Goal: Task Accomplishment & Management: Complete application form

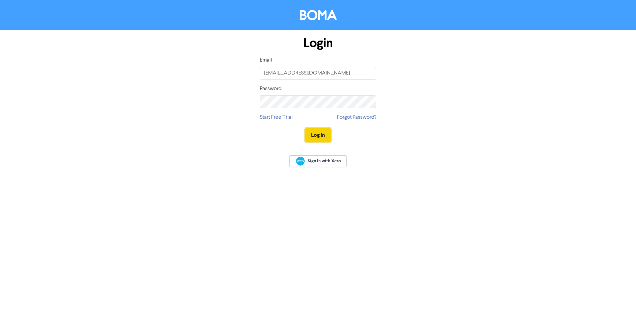
click at [313, 137] on button "Log In" at bounding box center [317, 135] width 25 height 14
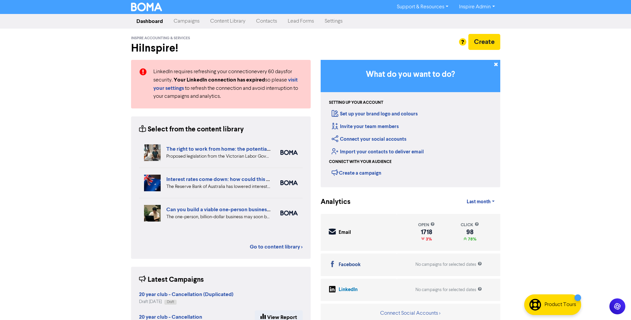
click at [263, 20] on link "Contacts" at bounding box center [267, 21] width 32 height 13
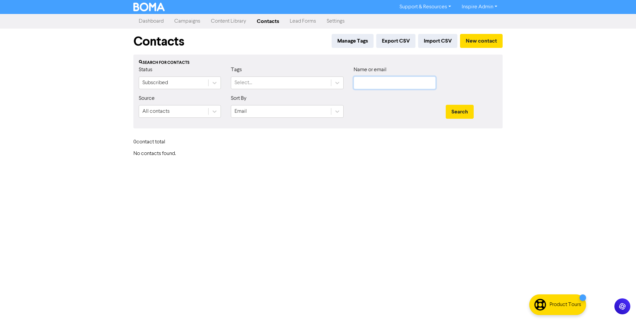
type input "[EMAIL_ADDRESS][DOMAIN_NAME]"
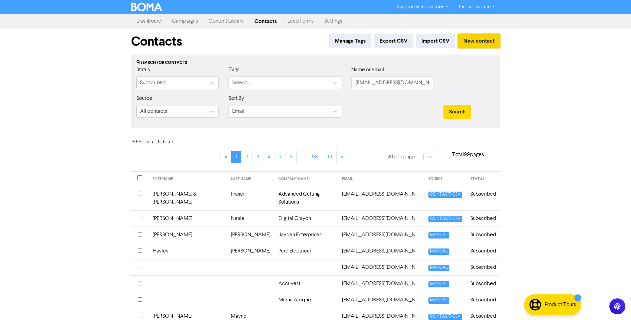
click at [473, 42] on button "New contact" at bounding box center [479, 41] width 43 height 14
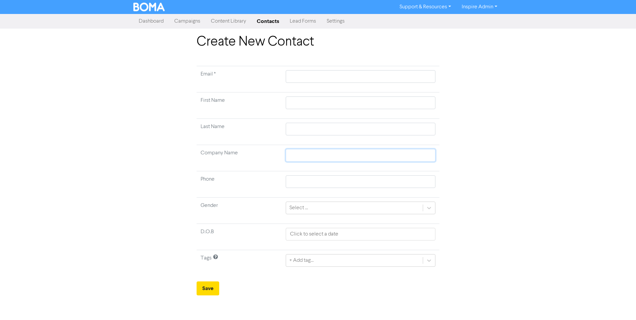
click at [299, 154] on input "text" at bounding box center [361, 155] width 150 height 13
paste input "D&M [PERSON_NAME] Superannuation Fund"
type input "D&M [PERSON_NAME] Superannuation Fund"
click at [302, 79] on input "text" at bounding box center [361, 76] width 150 height 13
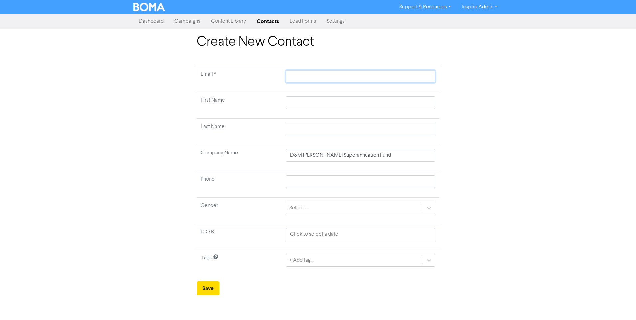
paste input "[EMAIL_ADDRESS][DOMAIN_NAME]"
type input "[EMAIL_ADDRESS][DOMAIN_NAME]"
click at [305, 260] on div "+ Add tag..." at bounding box center [301, 260] width 24 height 8
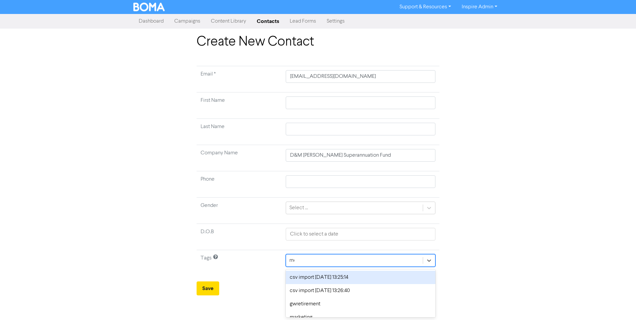
type input "[PERSON_NAME]"
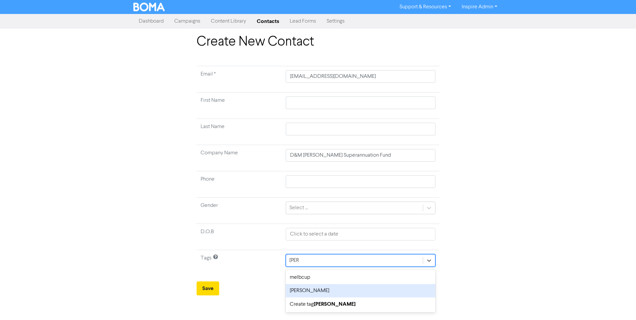
click at [317, 290] on div "[PERSON_NAME]" at bounding box center [361, 290] width 150 height 13
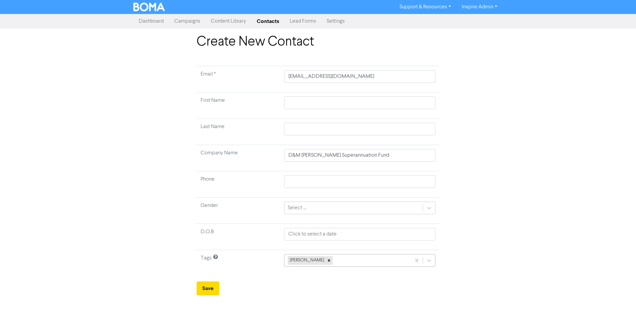
click at [328, 261] on div "[PERSON_NAME]" at bounding box center [347, 260] width 126 height 12
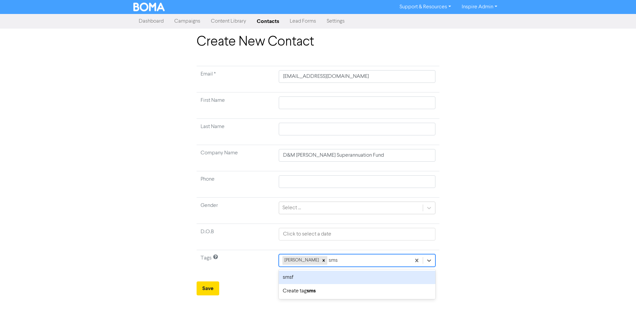
type input "smsf"
click at [324, 277] on div "smsf" at bounding box center [357, 277] width 158 height 13
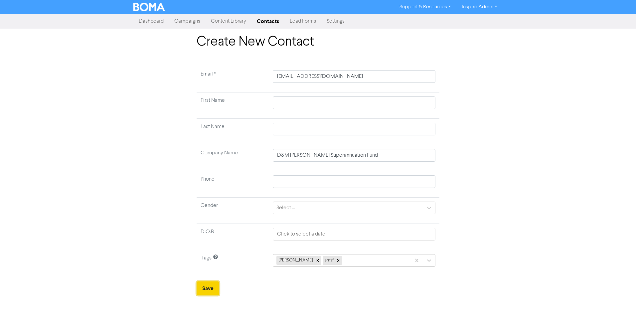
click at [213, 288] on button "Save" at bounding box center [208, 288] width 23 height 14
